Goal: Book appointment/travel/reservation

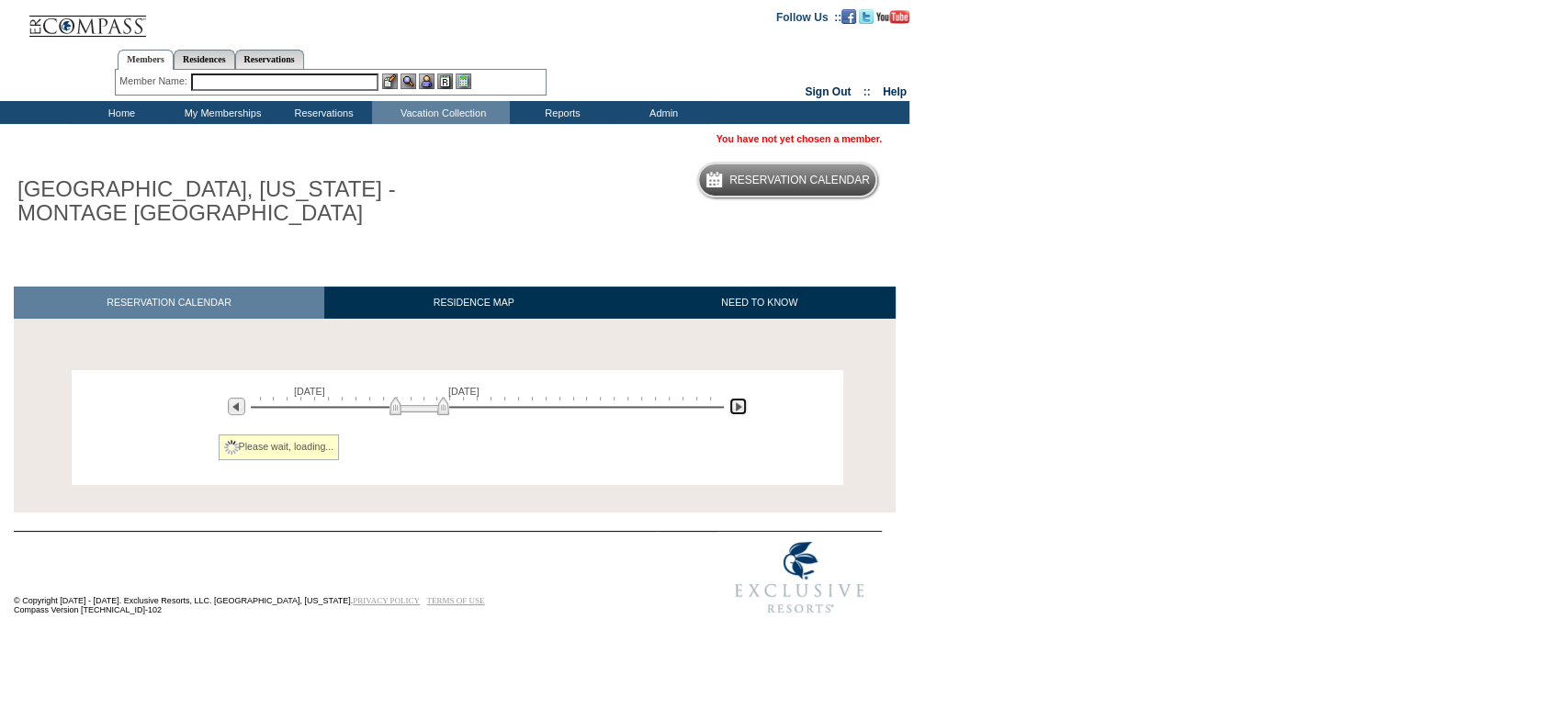
click at [731, 414] on img at bounding box center [738, 406] width 17 height 17
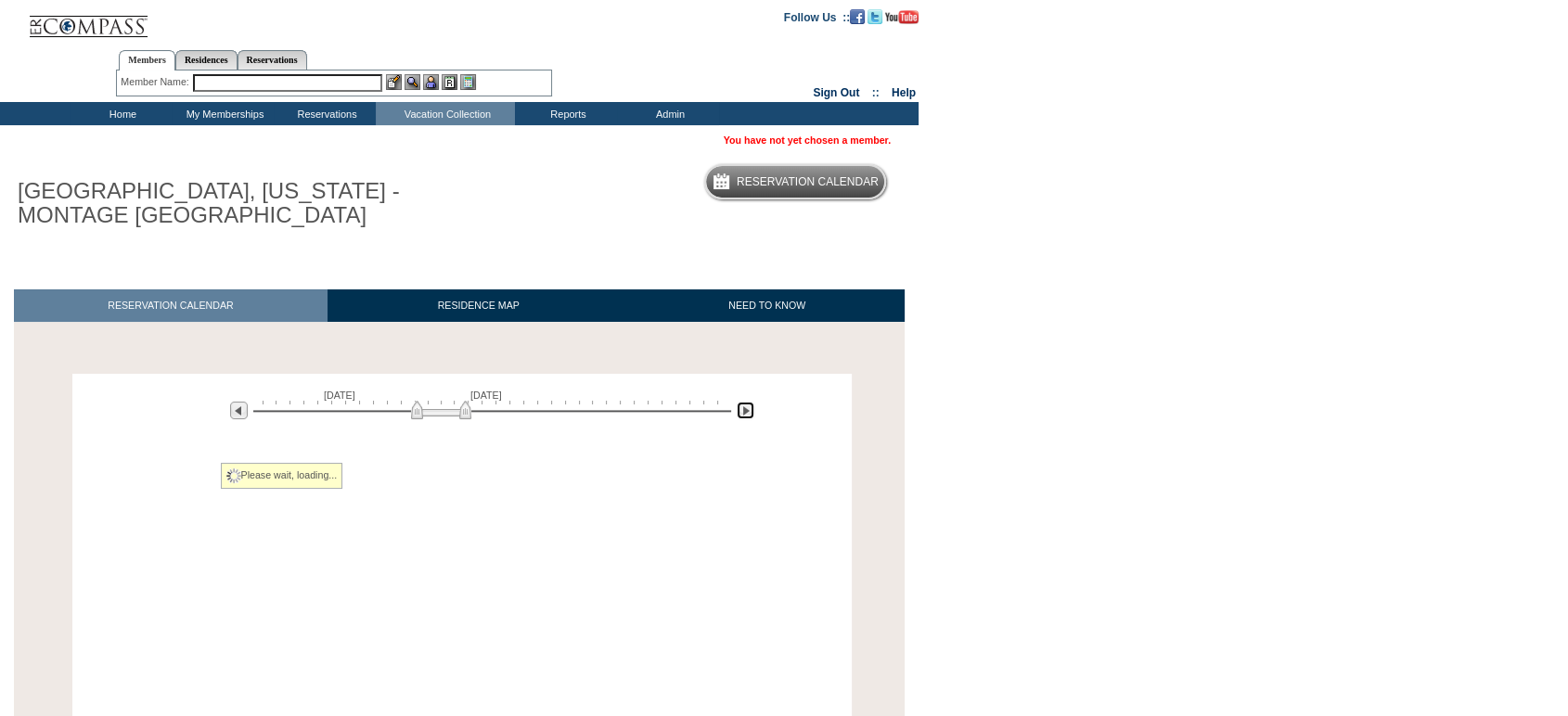
click at [738, 418] on img at bounding box center [745, 410] width 18 height 18
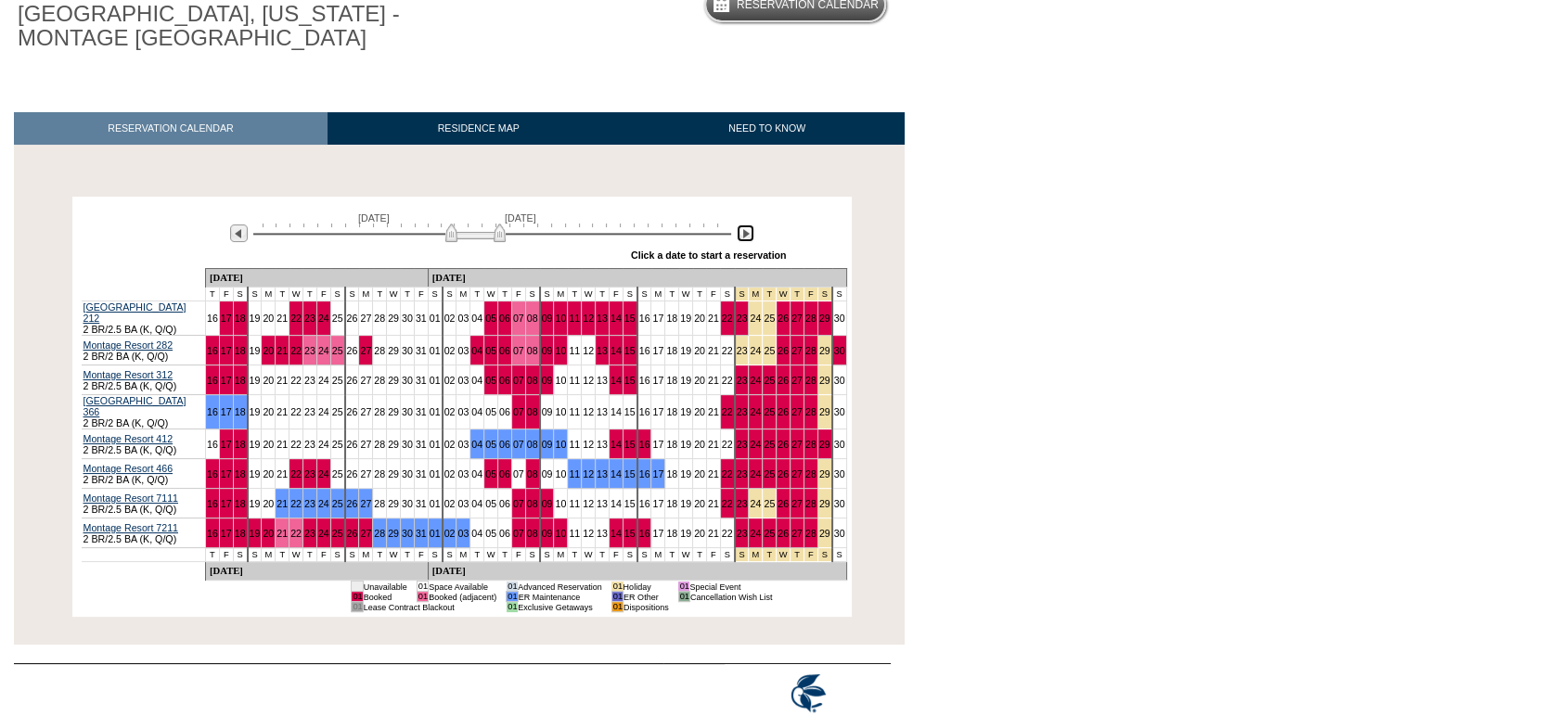
scroll to position [178, 0]
click at [748, 232] on img at bounding box center [745, 233] width 18 height 18
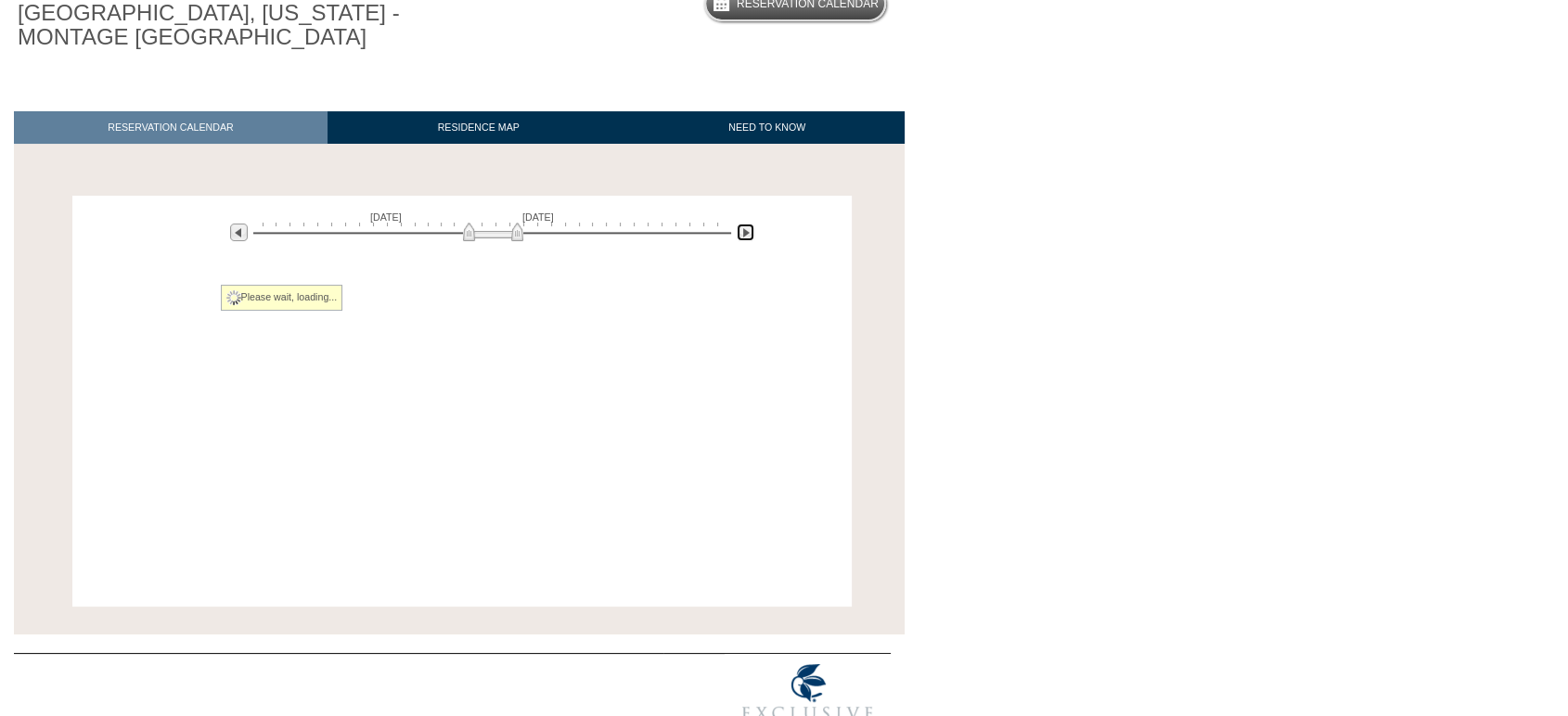
click at [748, 232] on img at bounding box center [745, 233] width 18 height 18
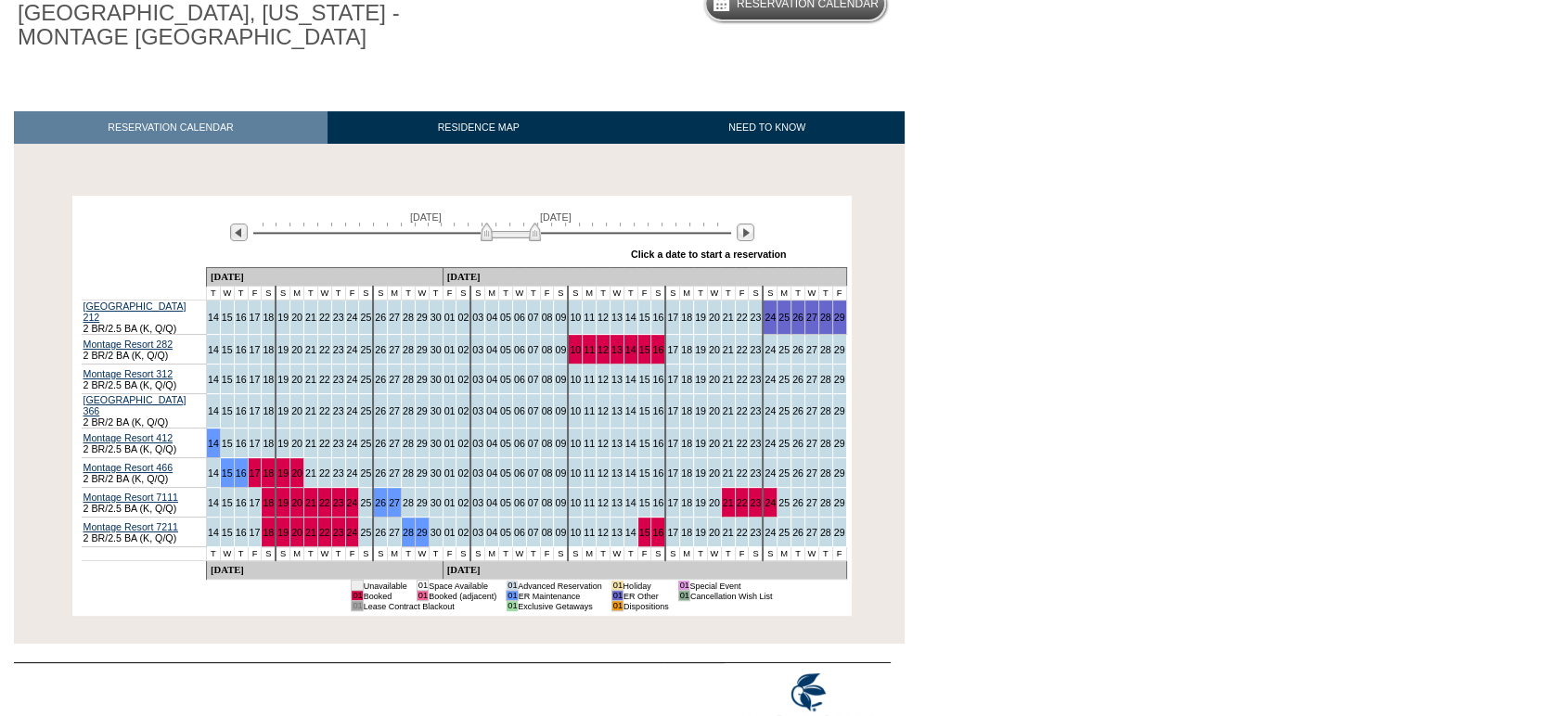
click at [225, 236] on div at bounding box center [236, 233] width 29 height 20
click at [225, 237] on div at bounding box center [236, 233] width 29 height 20
click at [238, 242] on img at bounding box center [239, 233] width 18 height 18
